Goal: Complete application form

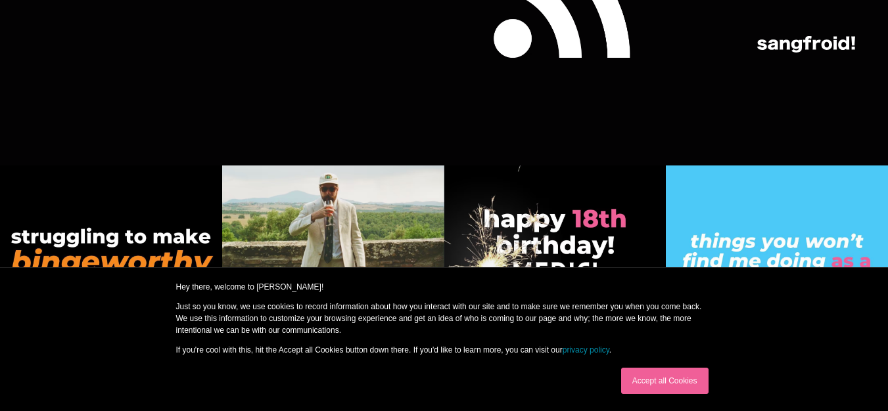
drag, startPoint x: 891, startPoint y: 26, endPoint x: 896, endPoint y: 425, distance: 398.8
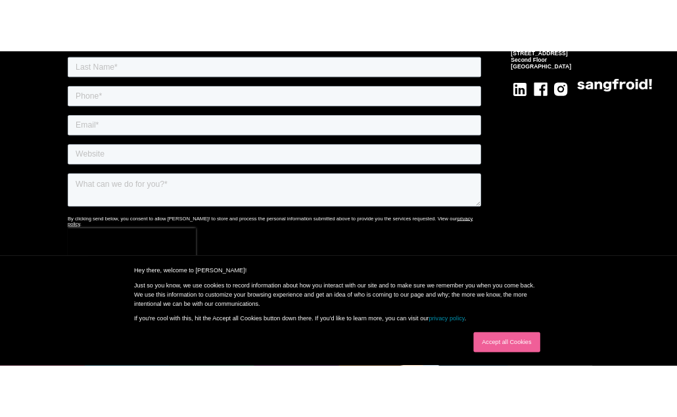
scroll to position [5237, 0]
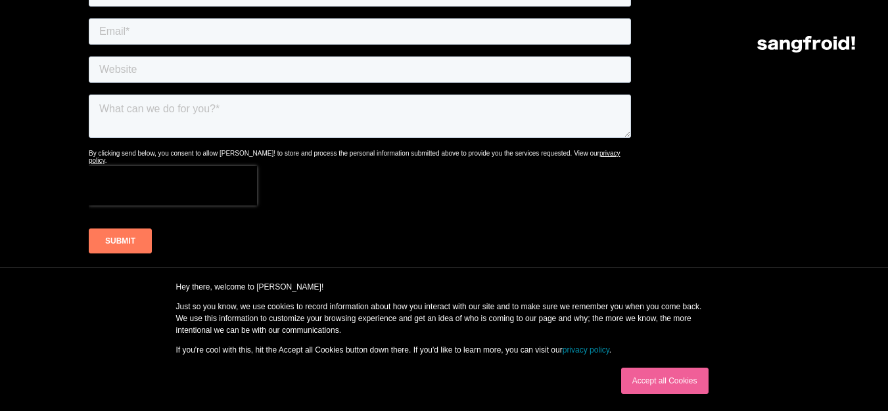
click at [185, 30] on header "Your Cart Subtotal Pay with browser. Continue to Checkout No items found. Produ…" at bounding box center [444, 26] width 888 height 53
click at [190, 40] on div "Your Cart Subtotal Pay with browser. Continue to Checkout No items found. Produ…" at bounding box center [444, 44] width 822 height 16
click at [154, 37] on div "Your Cart Subtotal Pay with browser. Continue to Checkout No items found. Produ…" at bounding box center [444, 44] width 822 height 16
click at [258, 47] on div "Your Cart Subtotal Pay with browser. Continue to Checkout No items found. Produ…" at bounding box center [444, 44] width 822 height 16
click at [235, 36] on div "Your Cart Subtotal Pay with browser. Continue to Checkout No items found. Produ…" at bounding box center [444, 44] width 822 height 16
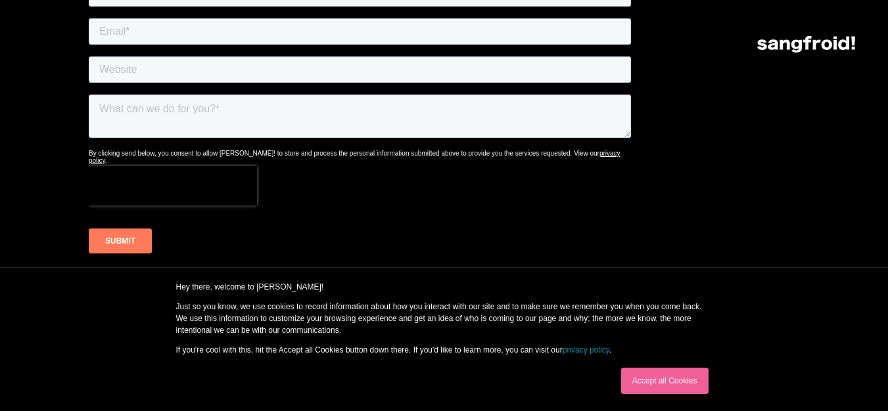
click at [237, 37] on div "Your Cart Subtotal Pay with browser. Continue to Checkout No items found. Produ…" at bounding box center [444, 44] width 822 height 16
type input "[PERSON_NAME]"
click at [150, 40] on div "Your Cart Subtotal Pay with browser. Continue to Checkout No items found. Produ…" at bounding box center [444, 44] width 822 height 16
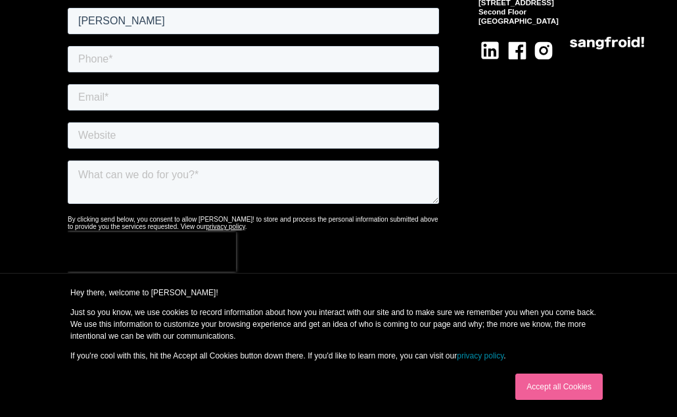
paste input "[PERSON_NAME]"
type input "[PERSON_NAME]"
click at [107, 58] on input "tel" at bounding box center [253, 59] width 371 height 26
type input "[PHONE_NUMBER]"
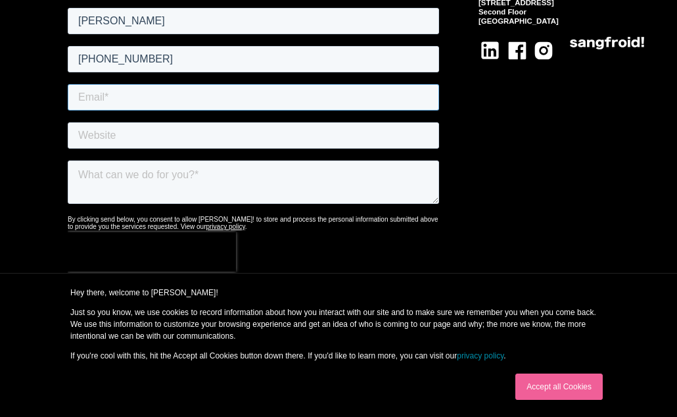
drag, startPoint x: 114, startPoint y: 99, endPoint x: 137, endPoint y: 108, distance: 24.2
click at [114, 100] on input "email" at bounding box center [253, 97] width 371 height 26
type input "[PERSON_NAME][EMAIL_ADDRESS][DOMAIN_NAME]"
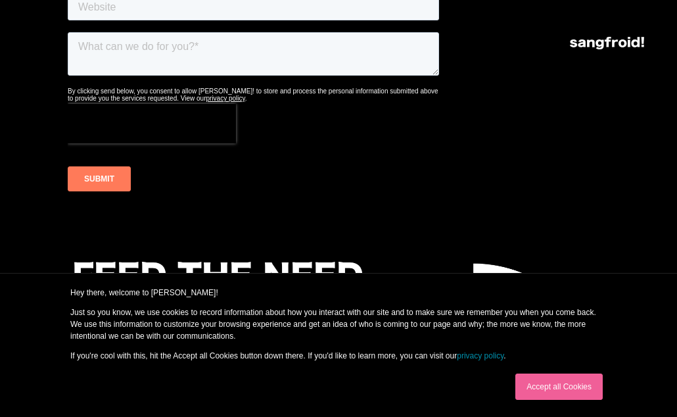
scroll to position [5369, 0]
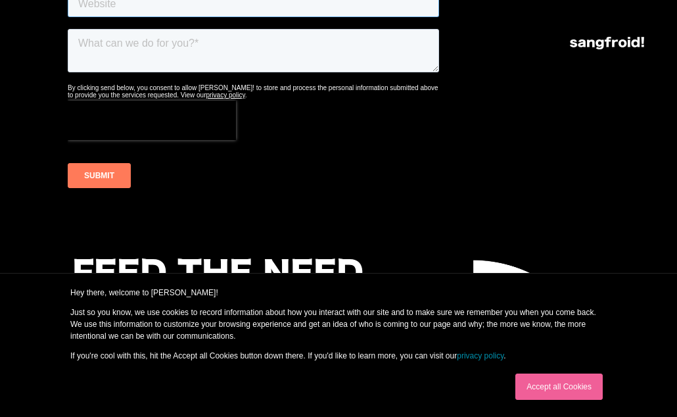
click at [143, 0] on input "text" at bounding box center [253, 4] width 371 height 26
click at [173, 0] on input "text" at bounding box center [253, 4] width 371 height 26
paste input "[URL][DOMAIN_NAME]"
type input "[URL][DOMAIN_NAME]"
click at [148, 47] on textarea at bounding box center [253, 50] width 371 height 43
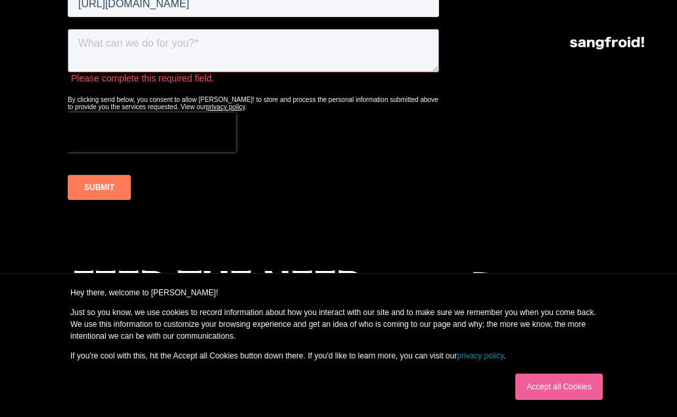
click at [158, 47] on textarea at bounding box center [253, 50] width 371 height 43
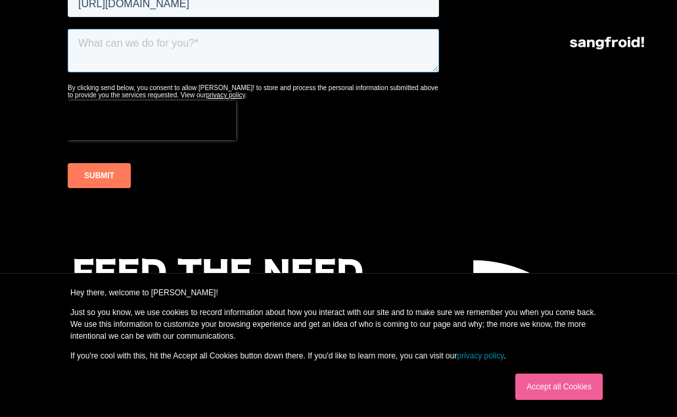
paste textarea "Hello! I’ve been checking out some other agencies and I really love what you gu…"
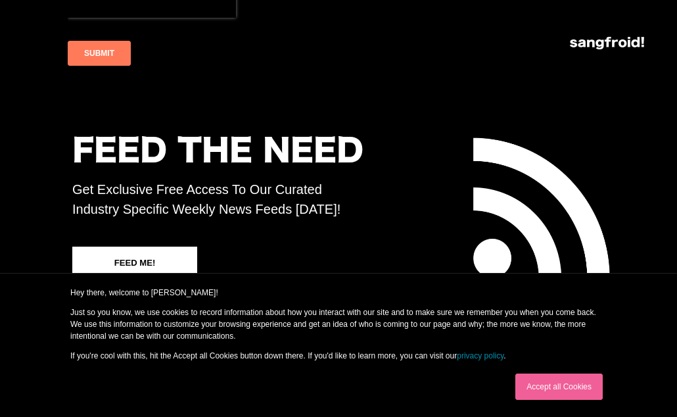
scroll to position [5500, 0]
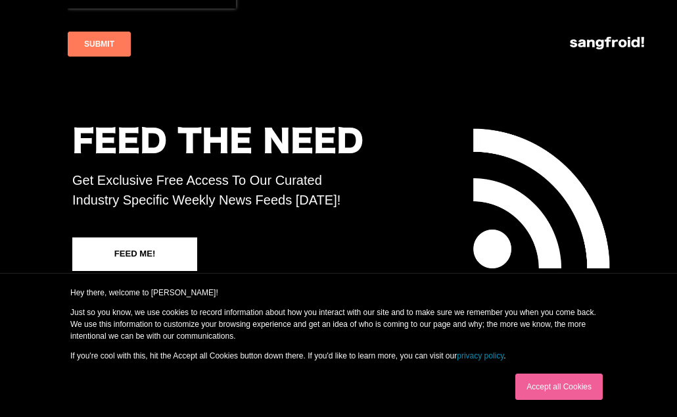
type textarea "Hello! I’ve been checking out some other agencies and I really love what you gu…"
click at [81, 37] on input "SUBMIT" at bounding box center [99, 44] width 63 height 25
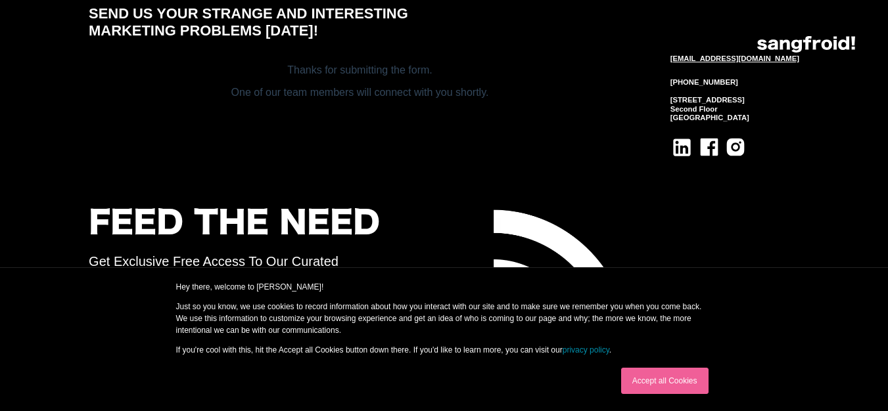
scroll to position [5098, 0]
